Goal: Communication & Community: Share content

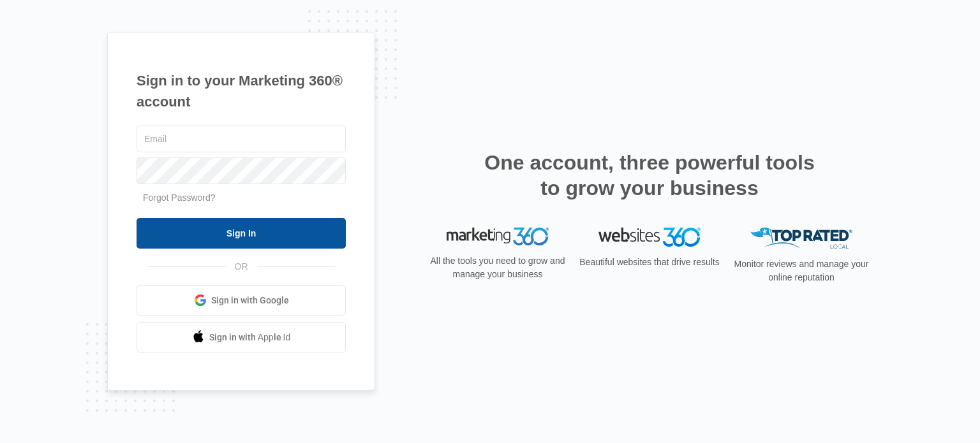
type input "[EMAIL_ADDRESS][DOMAIN_NAME]"
click at [299, 237] on input "Sign In" at bounding box center [241, 233] width 209 height 31
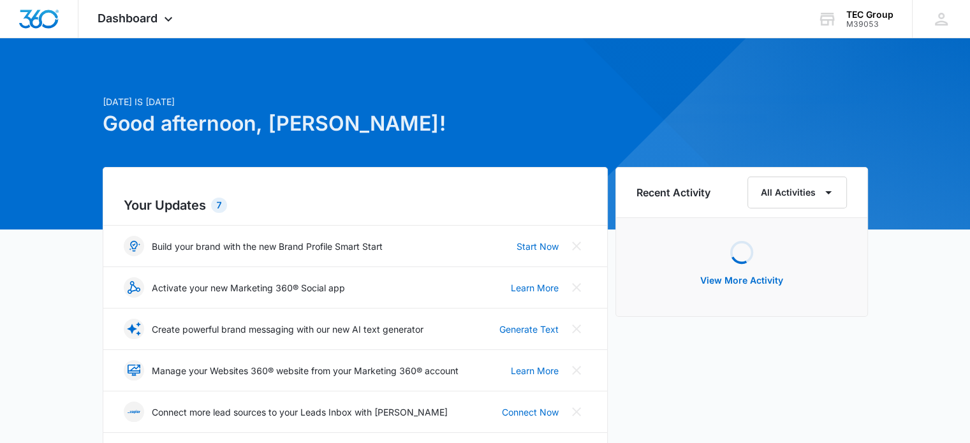
scroll to position [255, 0]
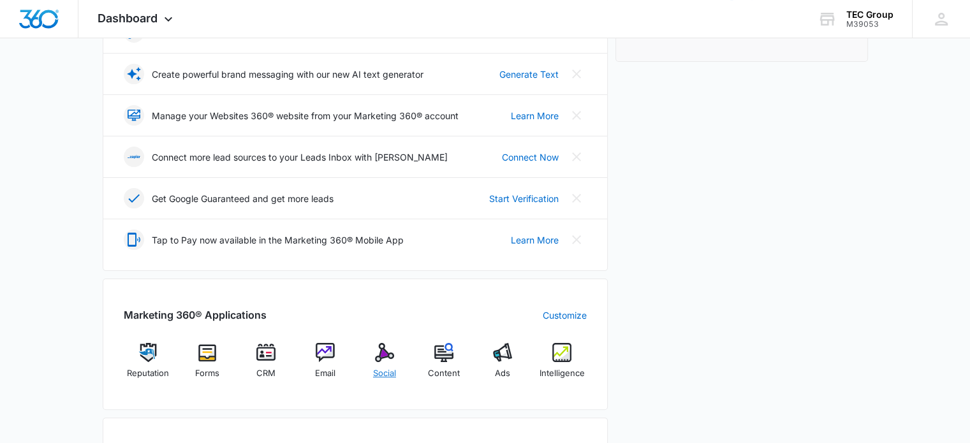
click at [380, 350] on img at bounding box center [384, 352] width 19 height 19
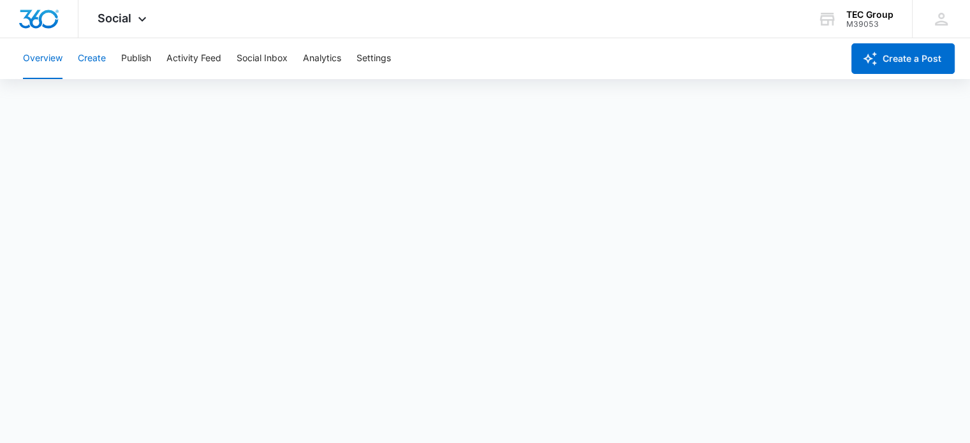
click at [102, 57] on button "Create" at bounding box center [92, 58] width 28 height 41
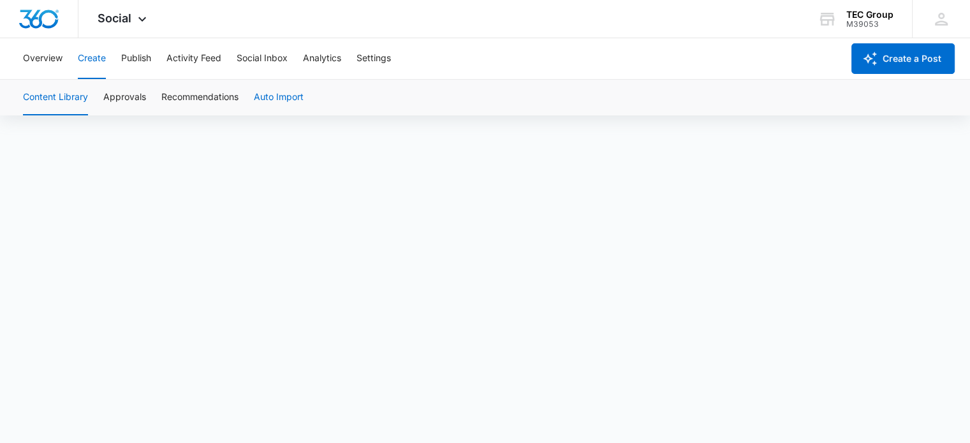
scroll to position [9, 0]
click at [863, 11] on div "TEC Group" at bounding box center [870, 15] width 47 height 10
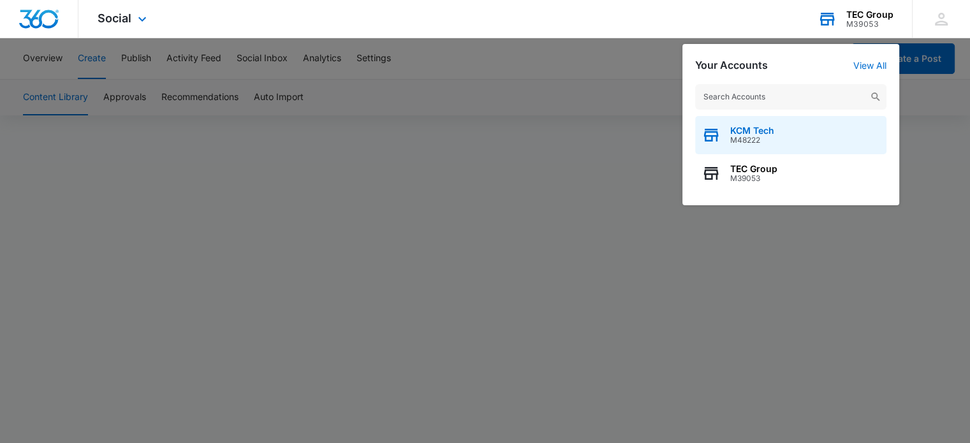
click at [768, 121] on div "KCM Tech M48222" at bounding box center [790, 135] width 191 height 38
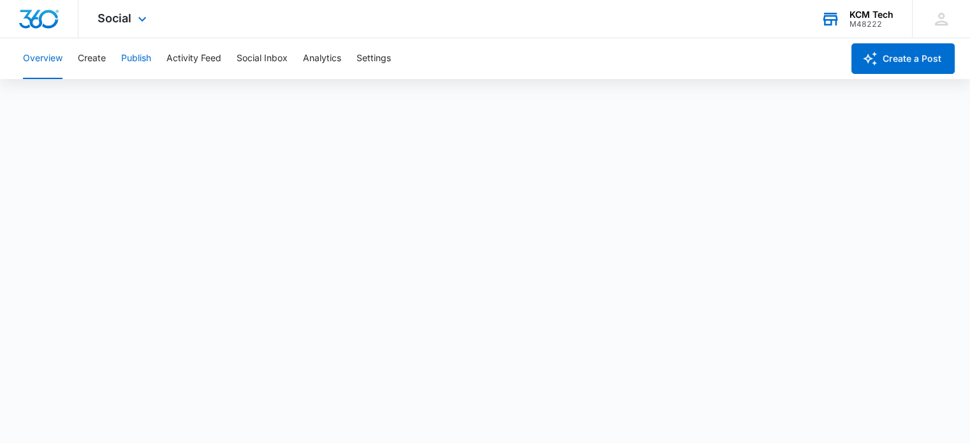
scroll to position [3, 0]
click at [89, 59] on button "Create" at bounding box center [92, 58] width 28 height 41
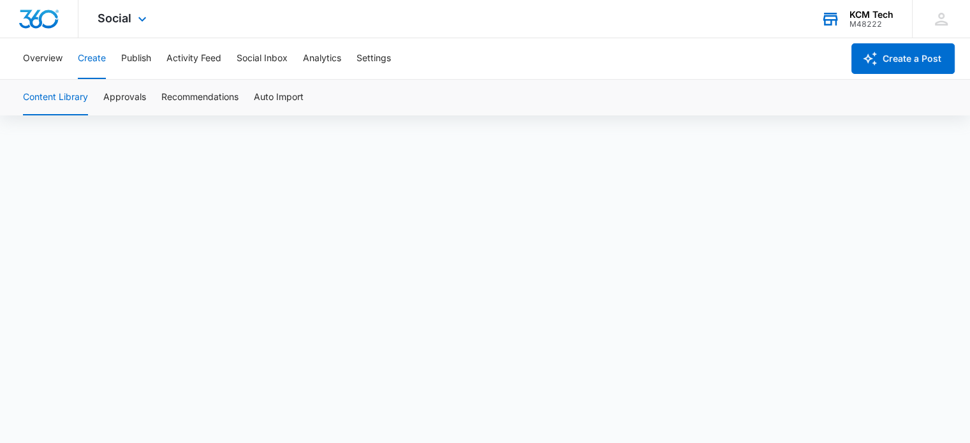
click at [152, 52] on div "Overview Create Publish Activity Feed Social Inbox Analytics Settings" at bounding box center [428, 58] width 827 height 41
click at [140, 54] on button "Publish" at bounding box center [136, 58] width 30 height 41
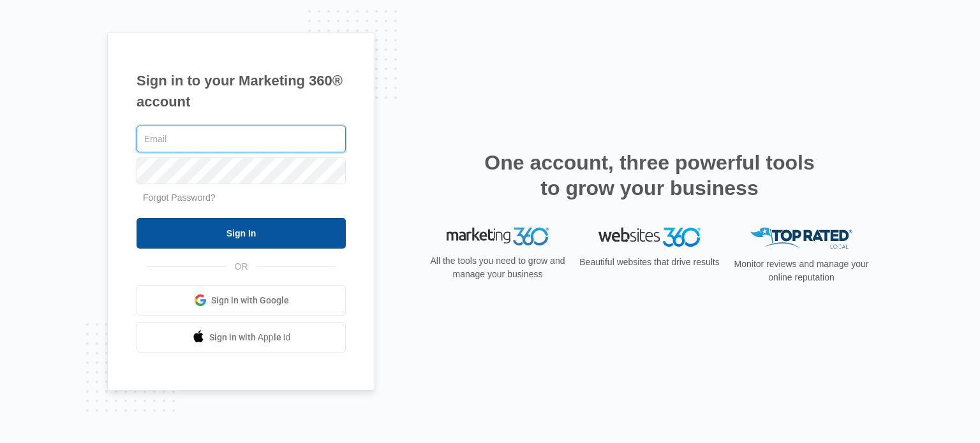
type input "[EMAIL_ADDRESS][DOMAIN_NAME]"
click at [283, 236] on input "Sign In" at bounding box center [241, 233] width 209 height 31
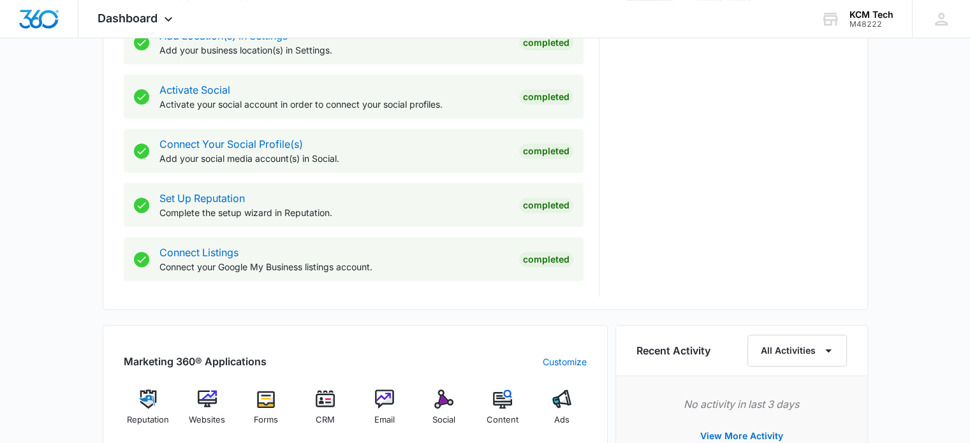
scroll to position [638, 0]
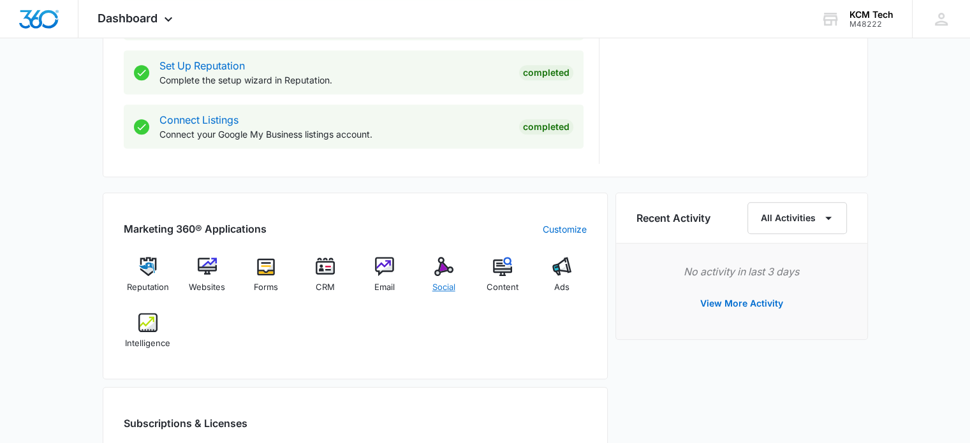
click at [439, 279] on div "Social" at bounding box center [443, 280] width 49 height 46
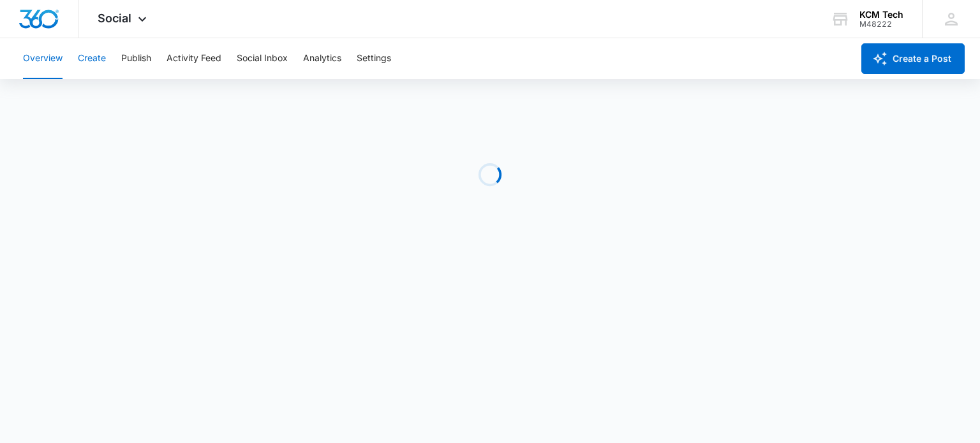
click at [94, 60] on button "Create" at bounding box center [92, 58] width 28 height 41
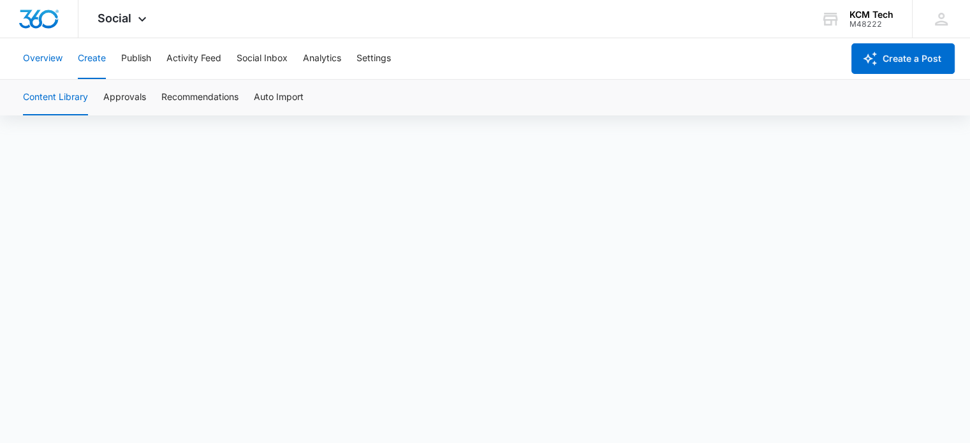
click at [50, 53] on button "Overview" at bounding box center [43, 58] width 40 height 41
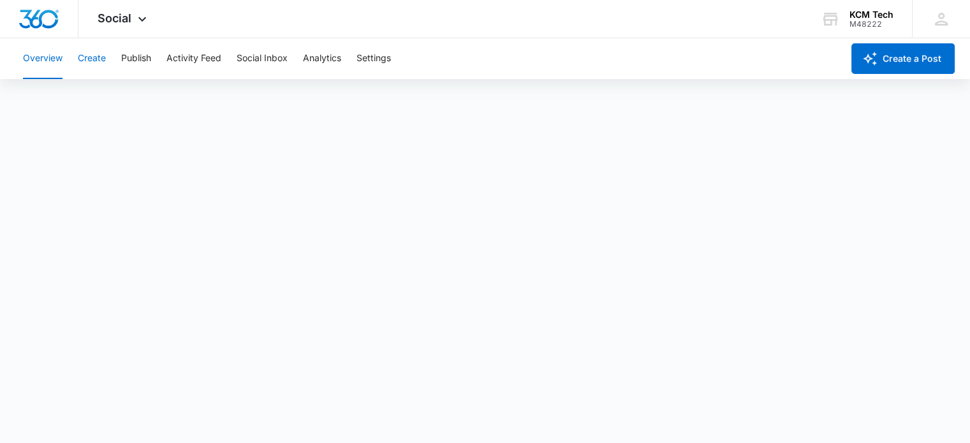
click at [87, 58] on button "Create" at bounding box center [92, 58] width 28 height 41
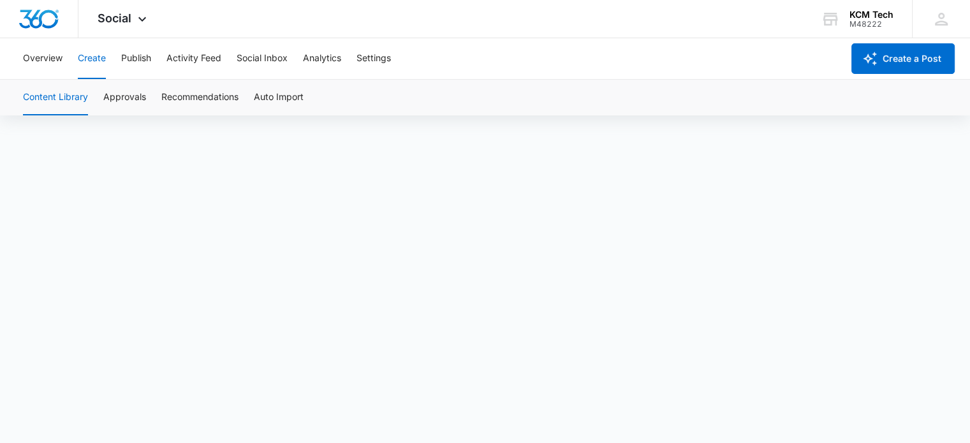
scroll to position [9, 0]
